Goal: Transaction & Acquisition: Purchase product/service

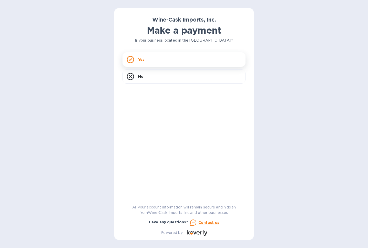
click at [156, 61] on div "Yes" at bounding box center [184, 59] width 123 height 14
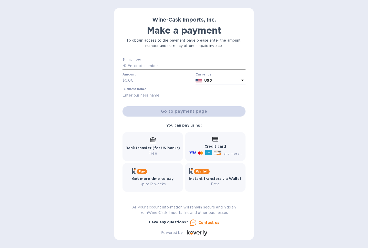
click at [146, 68] on input "text" at bounding box center [186, 66] width 119 height 8
paste input "35160"
type input "35160"
click at [126, 78] on input "text" at bounding box center [159, 81] width 69 height 8
type input "542.00"
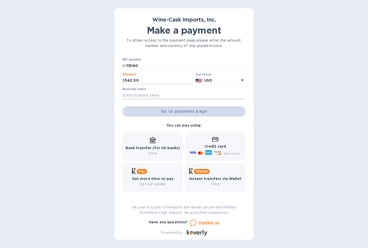
click at [148, 94] on input "text" at bounding box center [184, 95] width 123 height 8
type input "[DATE] Never Knows, Inc"
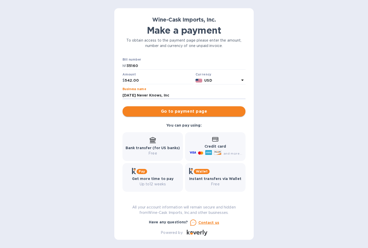
click at [168, 112] on span "Go to payment page" at bounding box center [184, 111] width 115 height 6
